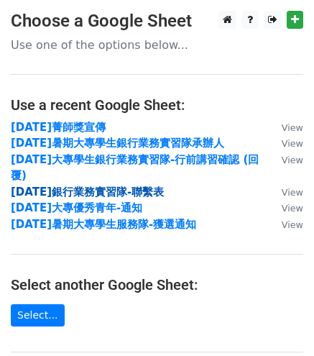
click at [129, 185] on strong "[DATE]銀行業務實習隊-聯繫表" at bounding box center [87, 191] width 153 height 13
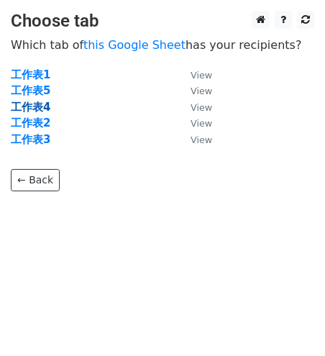
click at [34, 105] on strong "工作表4" at bounding box center [31, 107] width 40 height 13
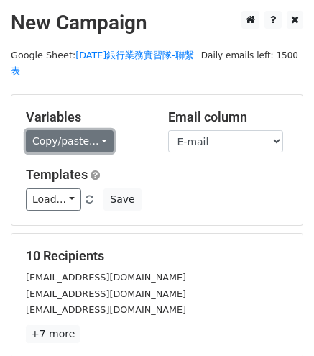
click at [102, 130] on link "Copy/paste..." at bounding box center [70, 141] width 88 height 22
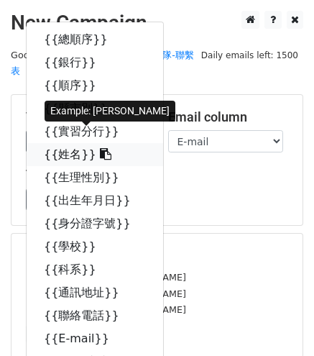
click at [96, 147] on span at bounding box center [103, 154] width 15 height 14
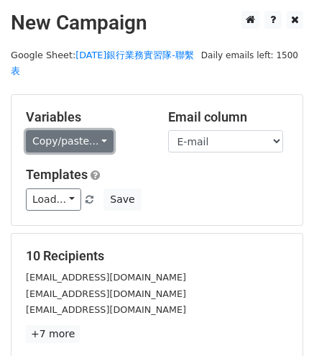
click at [92, 133] on link "Copy/paste..." at bounding box center [70, 141] width 88 height 22
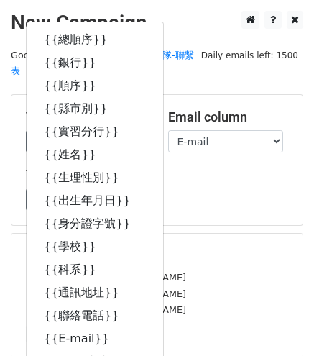
click at [264, 188] on div "Load... No templates saved Save" at bounding box center [157, 199] width 284 height 22
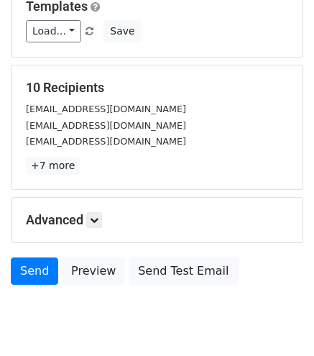
scroll to position [199, 0]
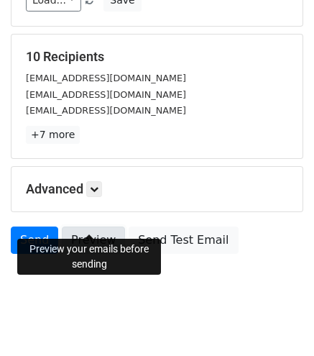
click at [107, 228] on link "Preview" at bounding box center [93, 239] width 63 height 27
click at [107, 226] on link "Preview" at bounding box center [93, 239] width 63 height 27
click at [96, 226] on link "Preview" at bounding box center [93, 239] width 63 height 27
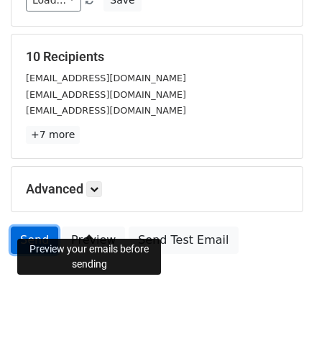
click at [50, 231] on link "Send" at bounding box center [34, 239] width 47 height 27
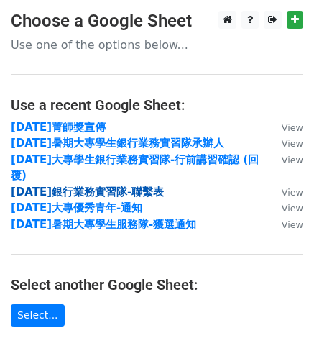
click at [147, 185] on strong "[DATE]銀行業務實習隊-聯繫表" at bounding box center [87, 191] width 153 height 13
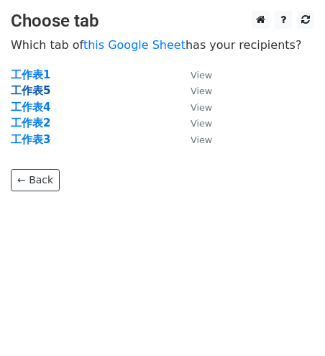
click at [43, 93] on strong "工作表5" at bounding box center [31, 90] width 40 height 13
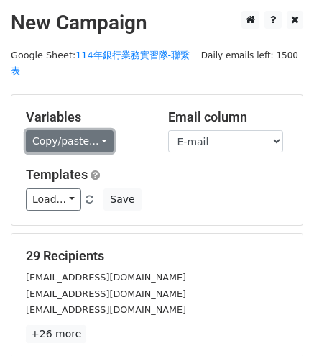
click at [88, 130] on link "Copy/paste..." at bounding box center [70, 141] width 88 height 22
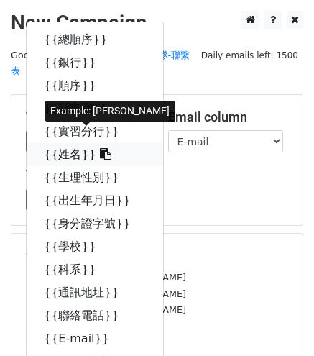
click at [100, 148] on icon at bounding box center [105, 153] width 11 height 11
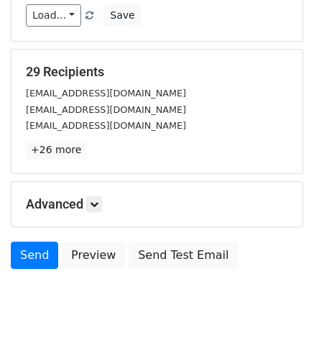
scroll to position [199, 0]
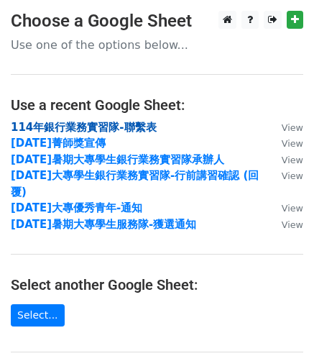
click at [139, 130] on strong "114年銀行業務實習隊-聯繫表" at bounding box center [84, 127] width 146 height 13
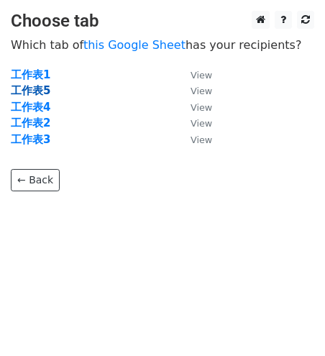
click at [42, 93] on strong "工作表5" at bounding box center [31, 90] width 40 height 13
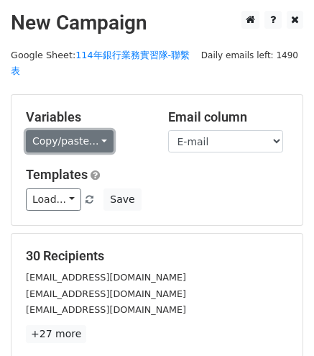
click at [92, 134] on link "Copy/paste..." at bounding box center [70, 141] width 88 height 22
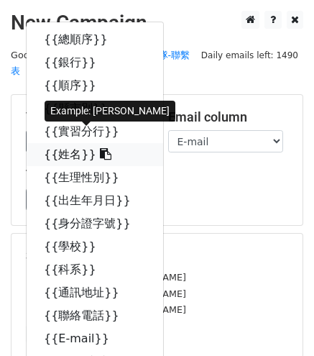
click at [72, 143] on link "{{姓名}}" at bounding box center [95, 154] width 137 height 23
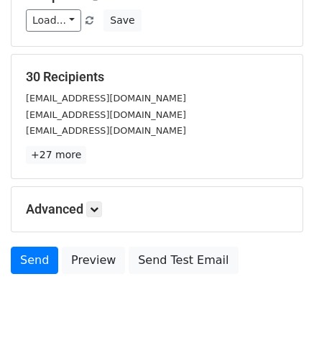
scroll to position [199, 0]
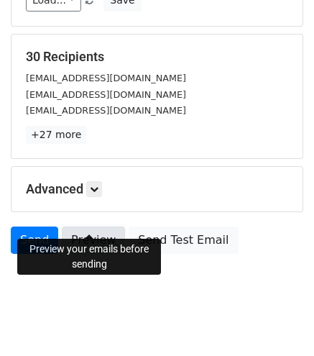
click at [114, 226] on link "Preview" at bounding box center [93, 239] width 63 height 27
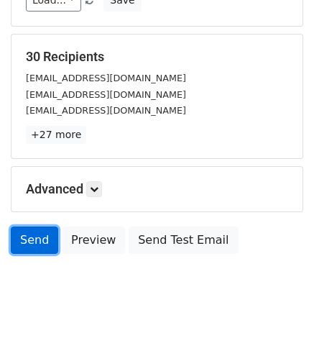
click at [43, 226] on link "Send" at bounding box center [34, 239] width 47 height 27
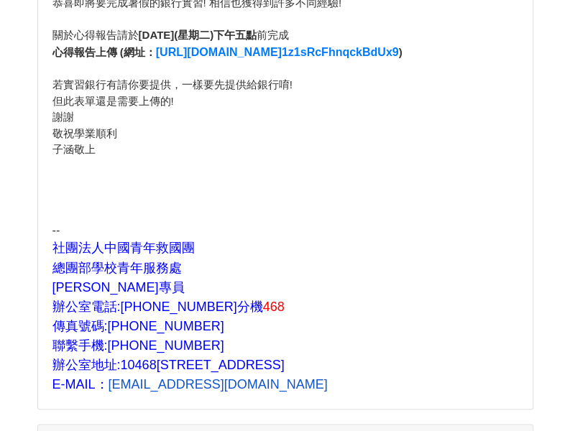
scroll to position [287, 0]
